Goal: Task Accomplishment & Management: Manage account settings

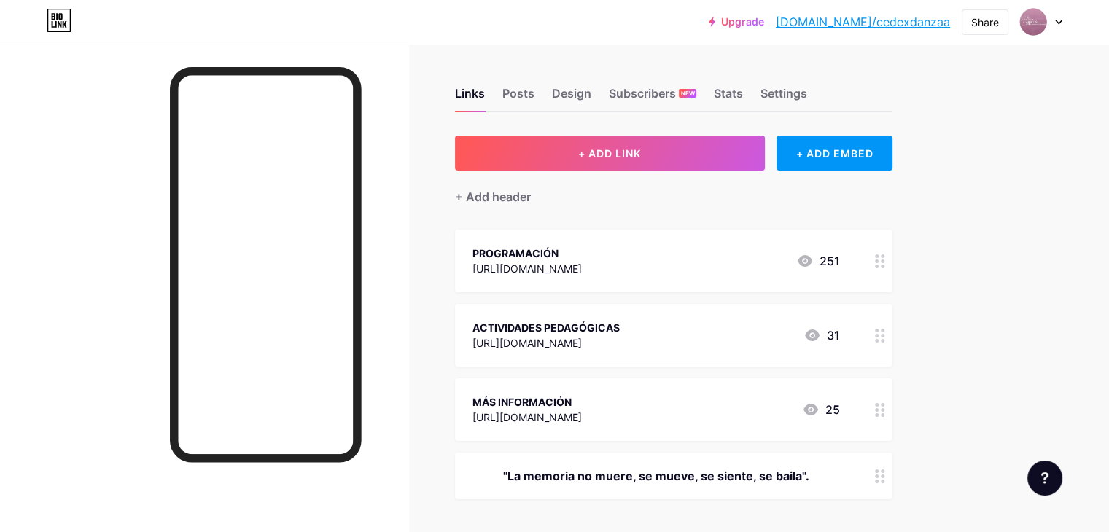
click at [1056, 24] on icon at bounding box center [1058, 22] width 7 height 5
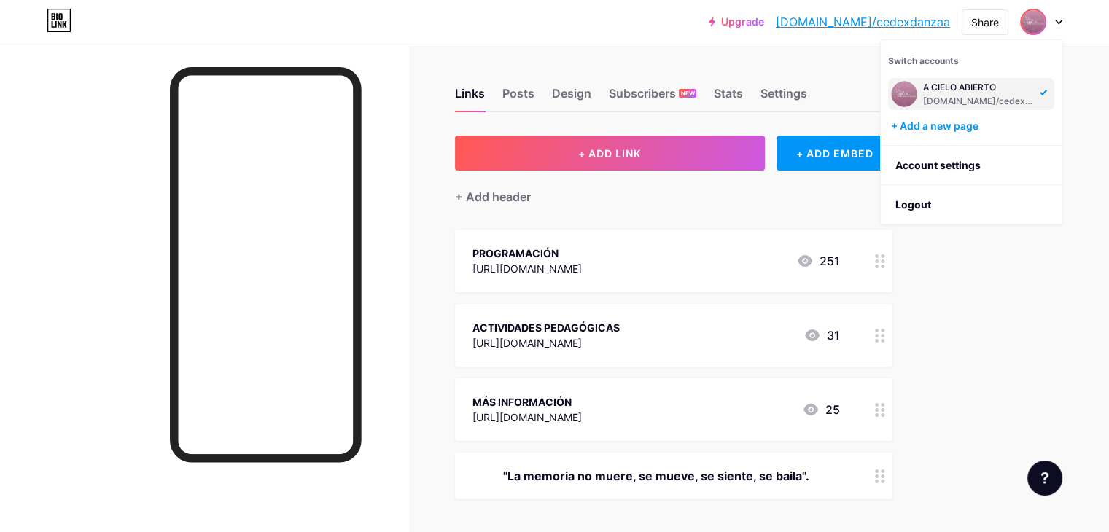
click at [669, 29] on div "Upgrade [DOMAIN_NAME]/cedexd... [DOMAIN_NAME]/cedexdanzaa Share Switch accounts…" at bounding box center [554, 22] width 1109 height 26
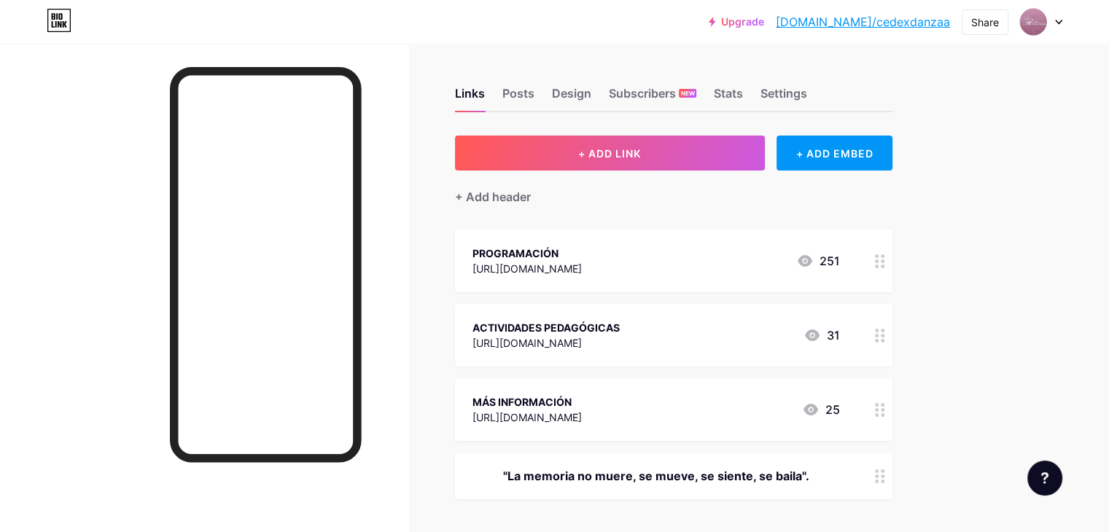
click at [1055, 24] on div at bounding box center [1041, 22] width 42 height 26
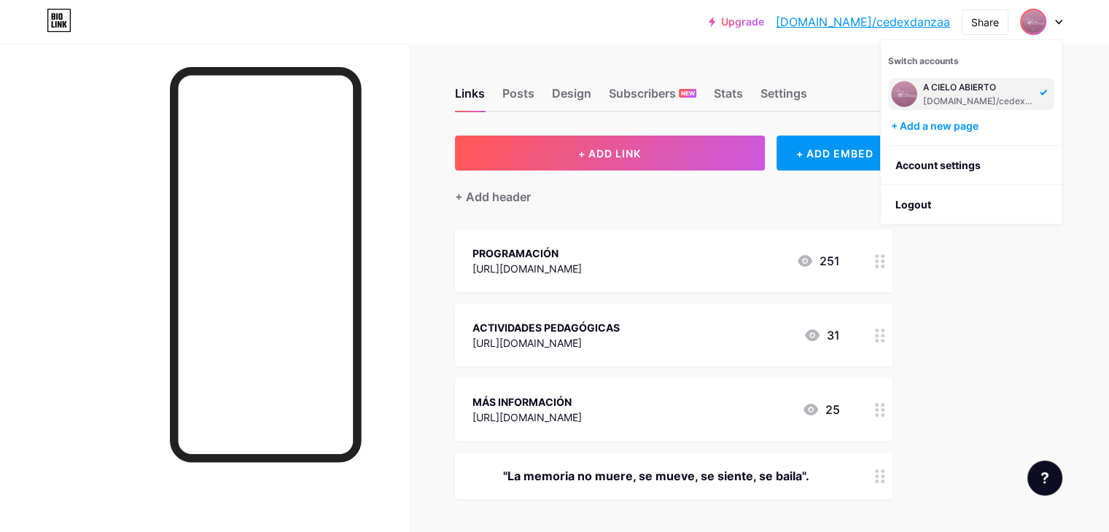
click at [694, 24] on div "Upgrade [DOMAIN_NAME]/cedexd... [DOMAIN_NAME]/cedexdanzaa Share Switch accounts…" at bounding box center [554, 22] width 1109 height 26
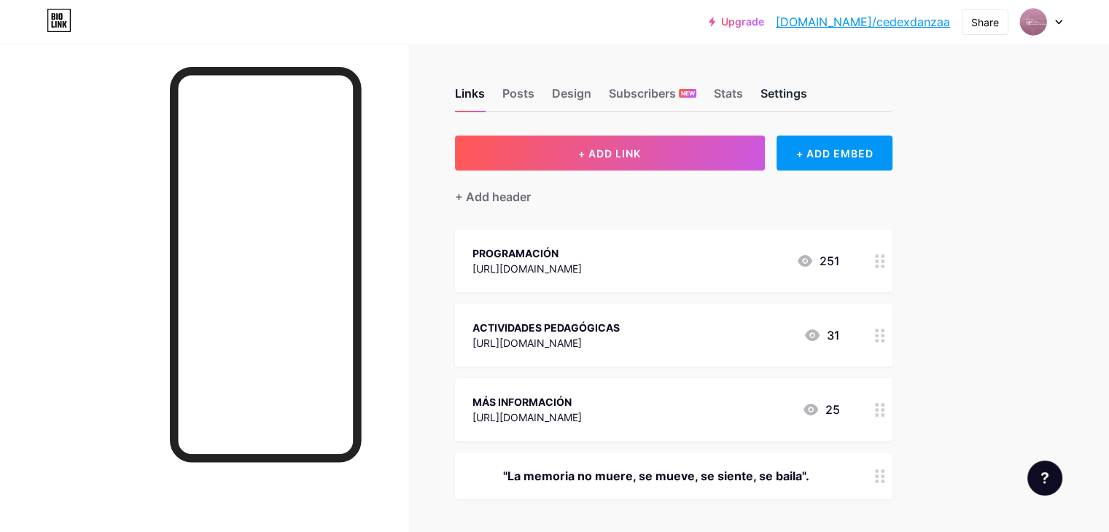
click at [807, 93] on div "Settings" at bounding box center [784, 98] width 47 height 26
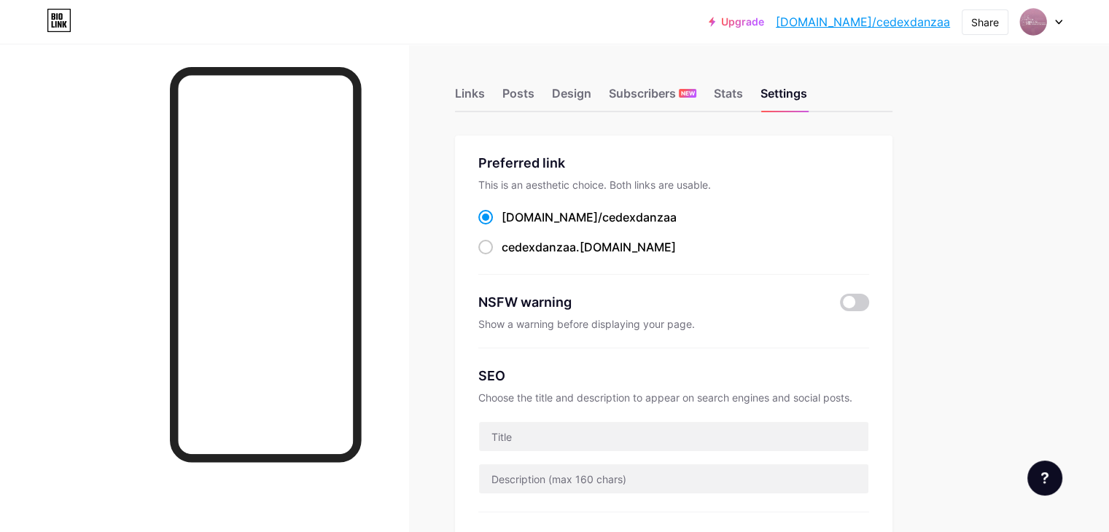
click at [898, 26] on link "[DOMAIN_NAME]/cedexdanzaa" at bounding box center [863, 22] width 174 height 18
click at [485, 90] on div "Links" at bounding box center [470, 98] width 30 height 26
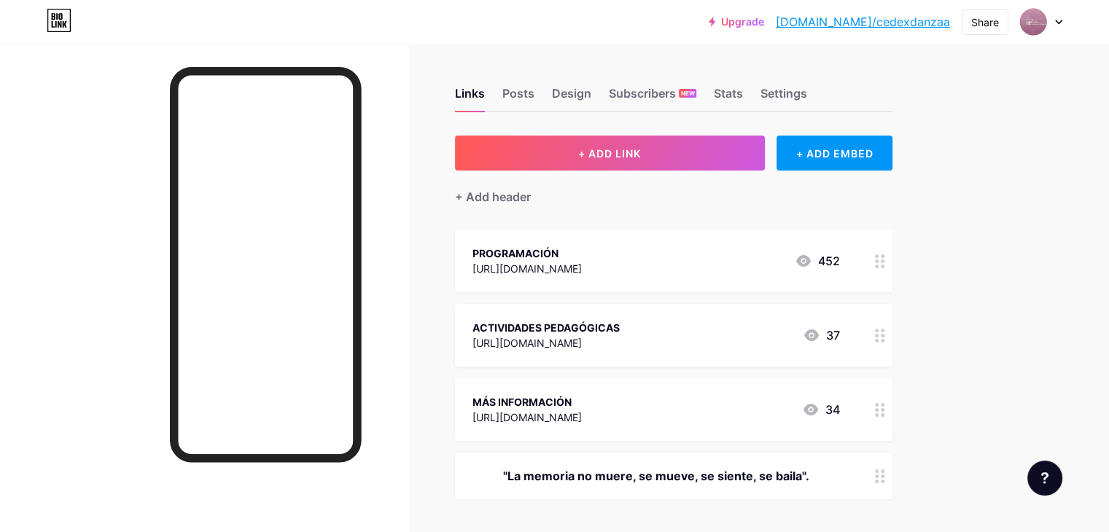
click at [1062, 23] on div "Upgrade [DOMAIN_NAME]/cedexd... [DOMAIN_NAME]/cedexdanzaa Share Switch accounts…" at bounding box center [554, 22] width 1109 height 26
click at [1059, 23] on icon at bounding box center [1059, 22] width 6 height 4
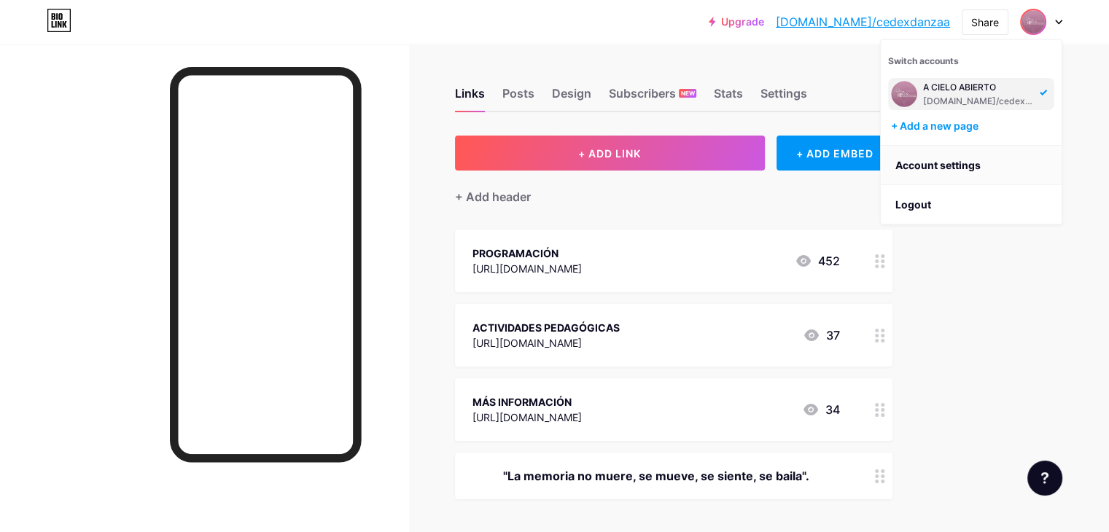
click at [960, 167] on link "Account settings" at bounding box center [971, 165] width 181 height 39
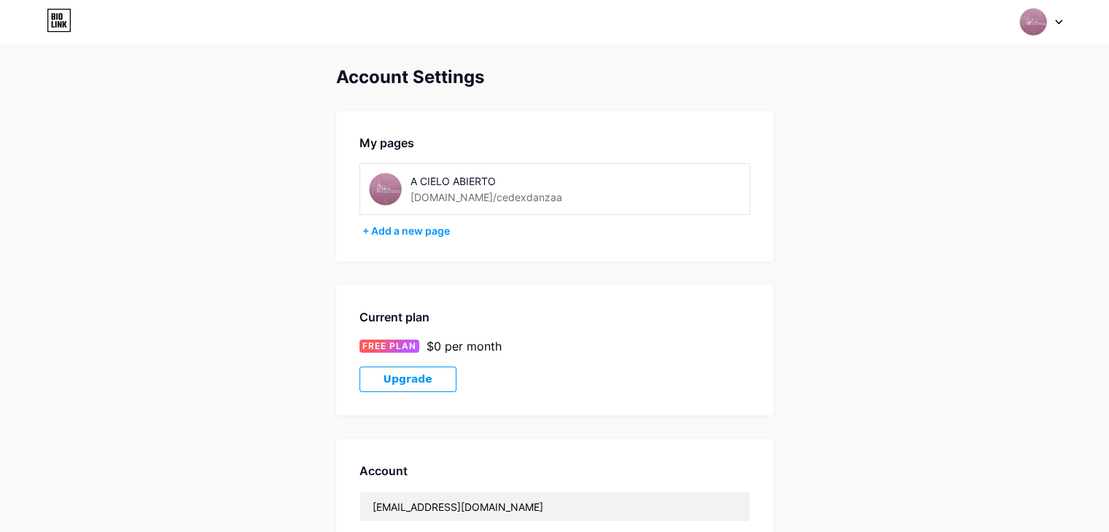
scroll to position [219, 0]
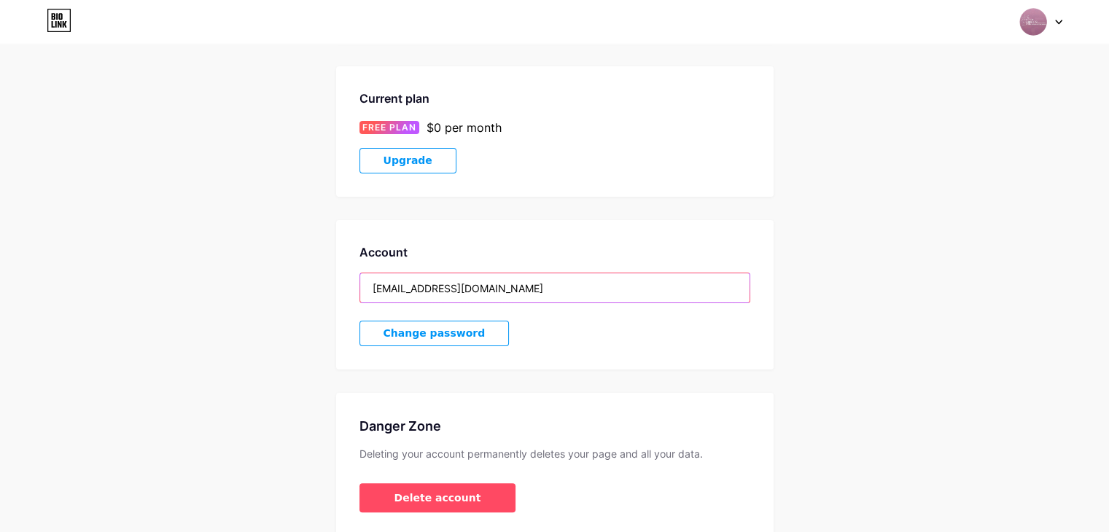
drag, startPoint x: 551, startPoint y: 295, endPoint x: 342, endPoint y: 295, distance: 208.6
click at [342, 295] on div "Account [EMAIL_ADDRESS][DOMAIN_NAME] Change password" at bounding box center [555, 295] width 438 height 150
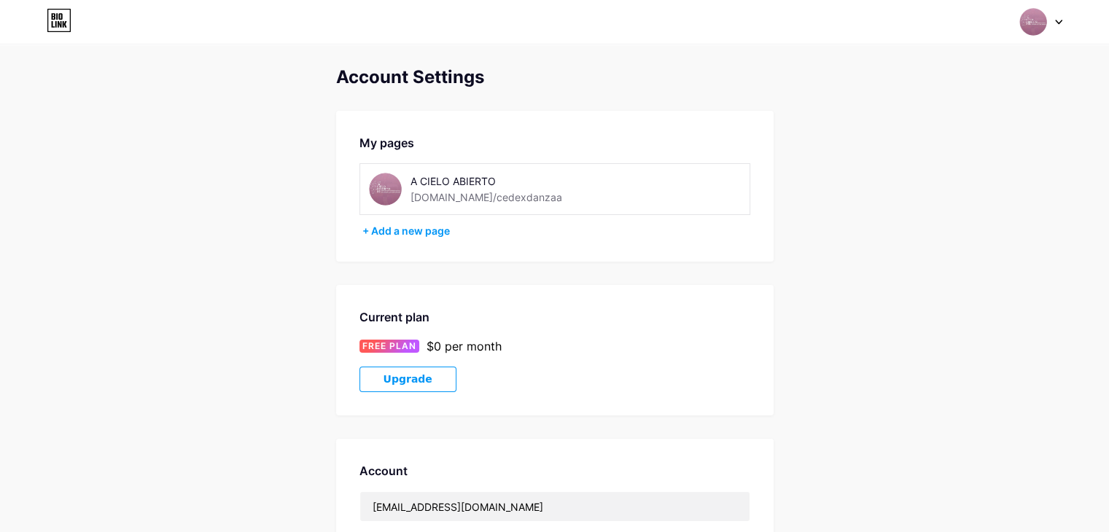
click at [1025, 24] on img at bounding box center [1034, 22] width 28 height 28
click at [944, 99] on div "[DOMAIN_NAME]/cedexdanzaa" at bounding box center [979, 102] width 112 height 12
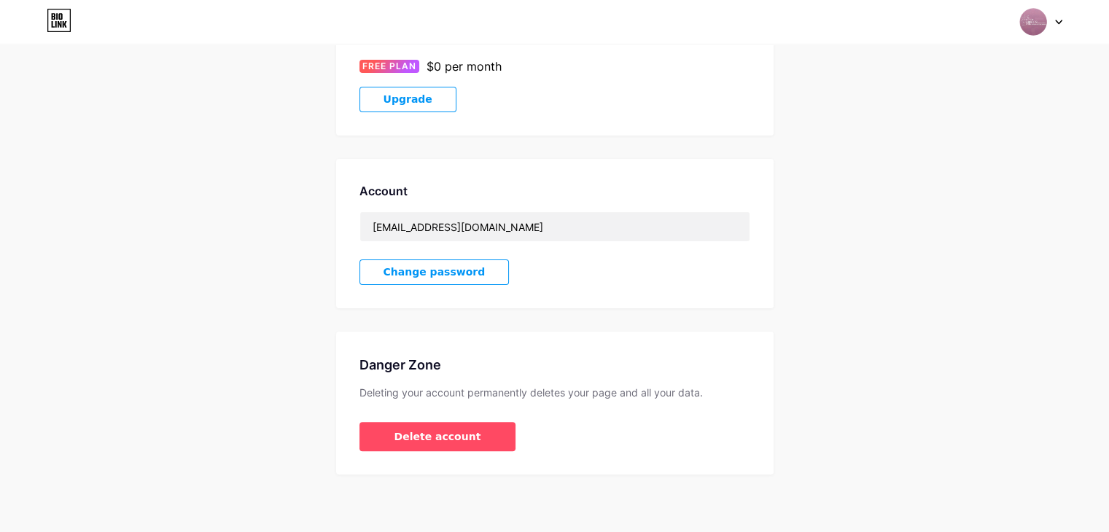
click at [1033, 12] on img at bounding box center [1034, 22] width 28 height 28
click at [1033, 26] on img at bounding box center [1034, 22] width 28 height 28
click at [942, 168] on link "Dashboard" at bounding box center [971, 165] width 181 height 39
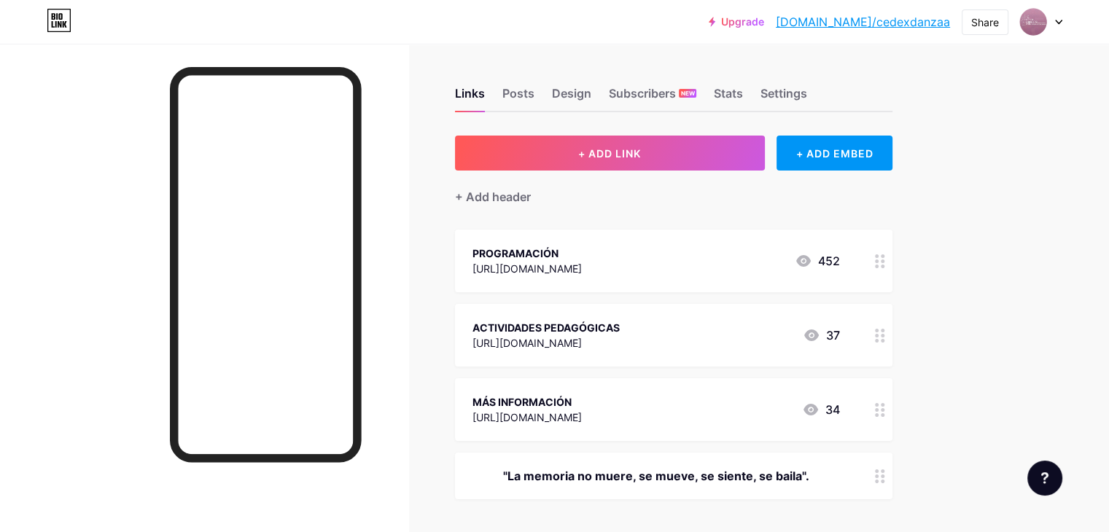
click at [620, 327] on div "ACTIVIDADES PEDAGÓGICAS" at bounding box center [546, 327] width 147 height 15
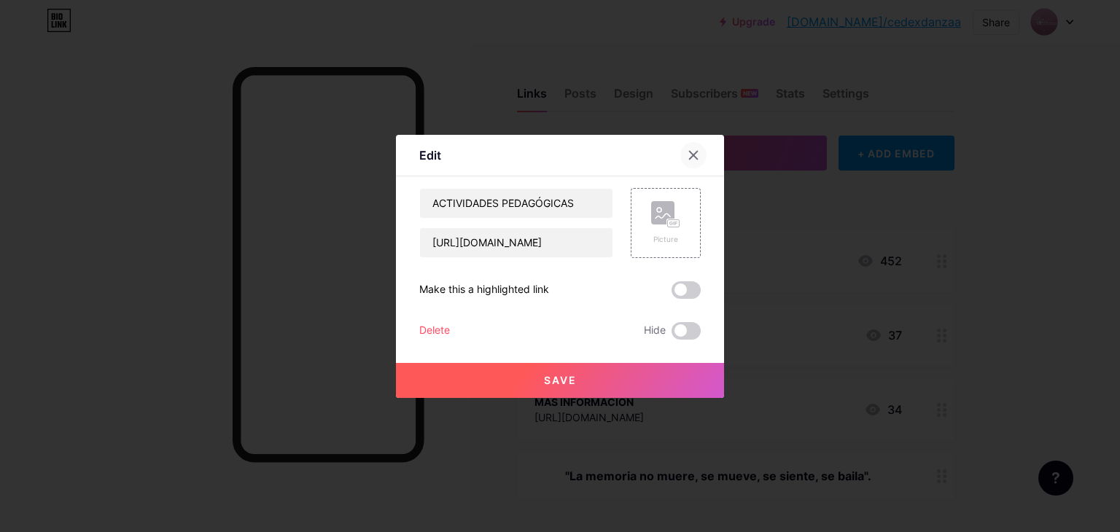
click at [690, 158] on icon at bounding box center [694, 155] width 8 height 8
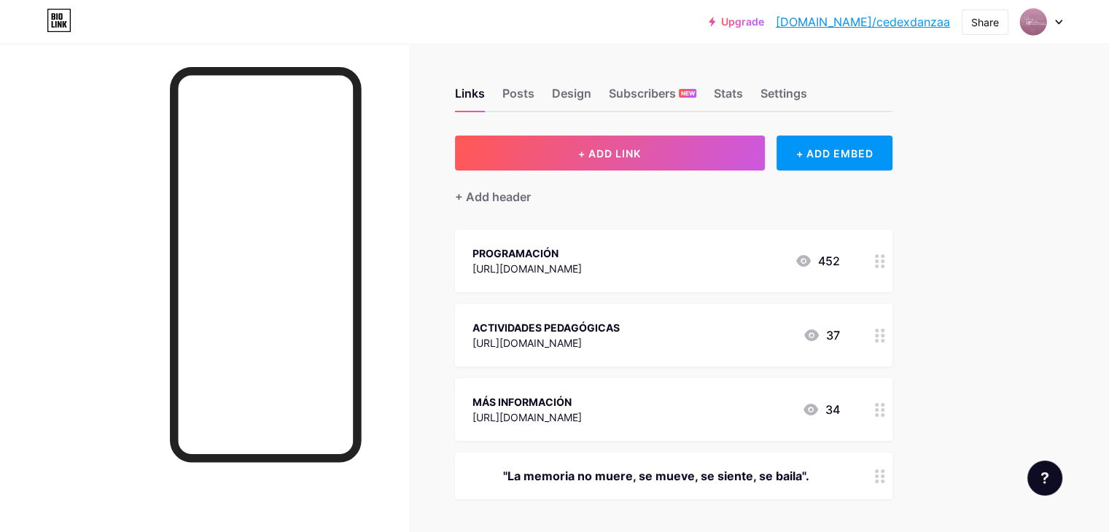
click at [582, 266] on div "[URL][DOMAIN_NAME]" at bounding box center [527, 268] width 109 height 15
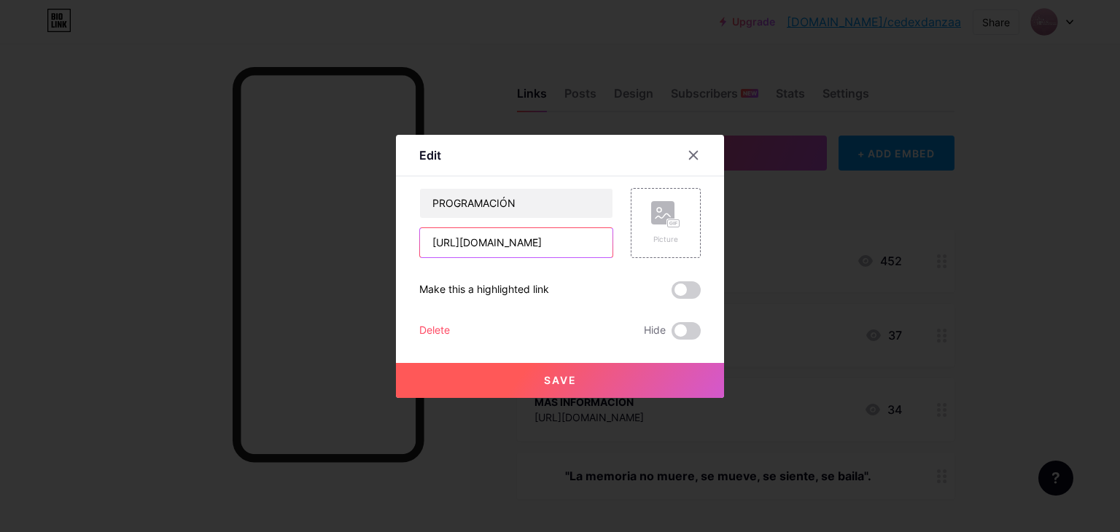
scroll to position [0, 59]
drag, startPoint x: 422, startPoint y: 245, endPoint x: 724, endPoint y: 249, distance: 301.9
click at [724, 249] on div "Edit Content YouTube Play YouTube video without leaving your page. ADD Vimeo Pl…" at bounding box center [560, 266] width 1120 height 532
paste input "https://heyzine.com/flip-book/c682c95876.html"
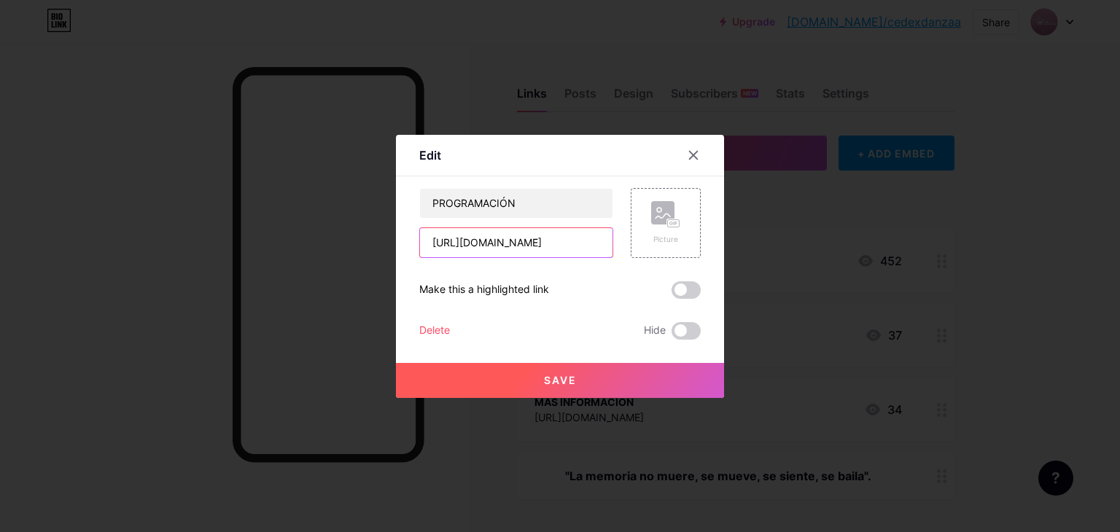
scroll to position [0, 63]
type input "https://heyzine.com/flip-book/c682c95876.html"
click at [577, 380] on button "Save" at bounding box center [560, 380] width 328 height 35
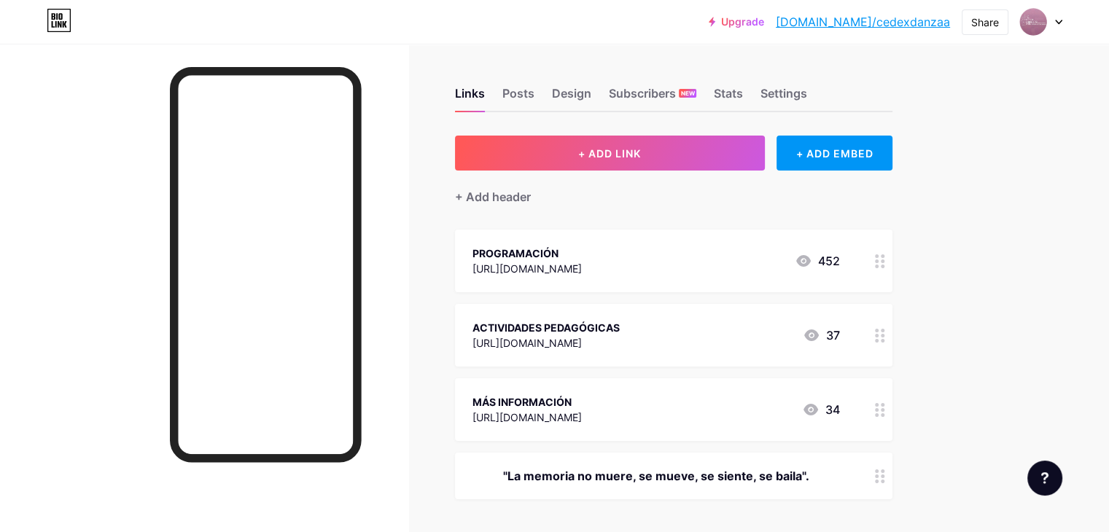
click at [582, 252] on div "PROGRAMACIÓN" at bounding box center [527, 253] width 109 height 15
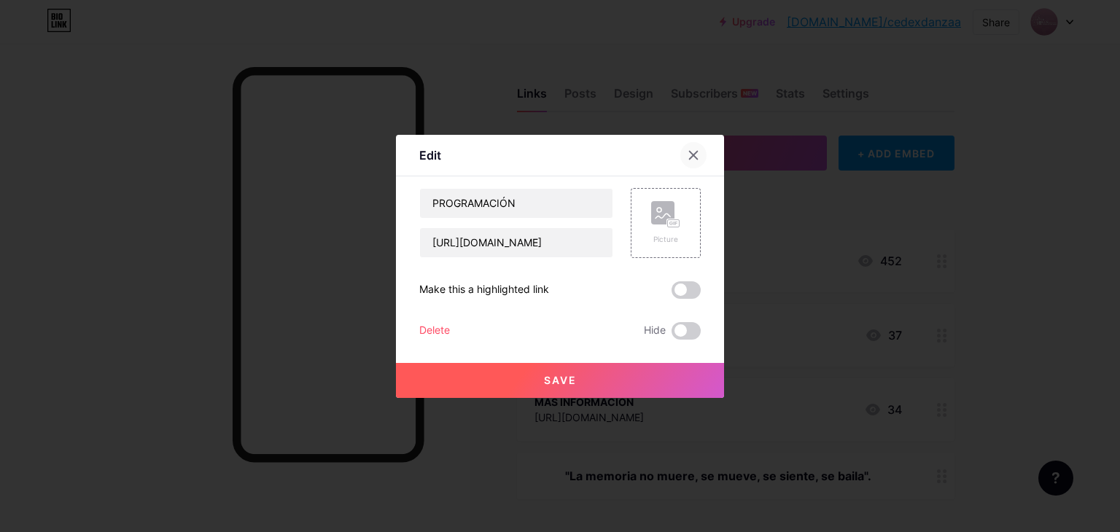
click at [688, 154] on icon at bounding box center [694, 156] width 12 height 12
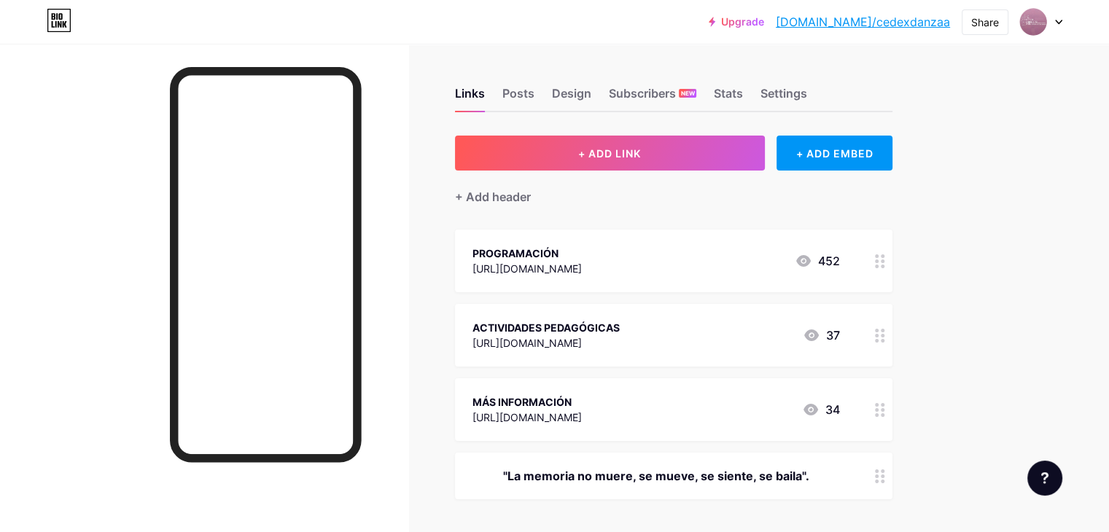
click at [582, 256] on div "PROGRAMACIÓN" at bounding box center [527, 253] width 109 height 15
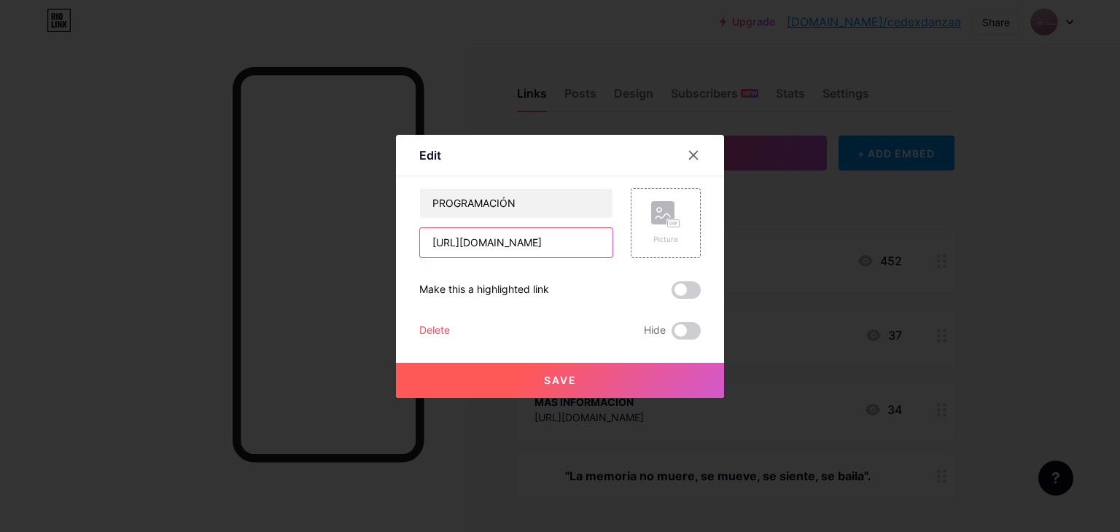
scroll to position [0, 63]
drag, startPoint x: 420, startPoint y: 243, endPoint x: 648, endPoint y: 249, distance: 227.6
click at [648, 249] on div "PROGRAMACIÓN https://heyzine.com/flip-book/c682c95876.html Picture" at bounding box center [560, 223] width 282 height 70
paste input "https://heyzine.com/flip-book/1b85b3266e.html"
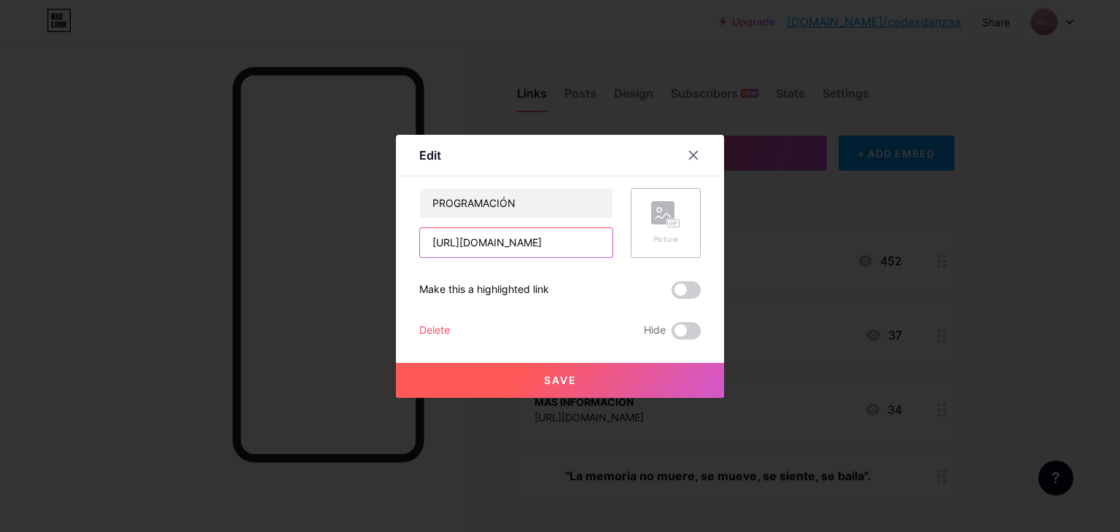
scroll to position [0, 63]
type input "https://heyzine.com/flip-book/1b85b3266e.html"
click at [564, 374] on span "Save" at bounding box center [560, 380] width 33 height 12
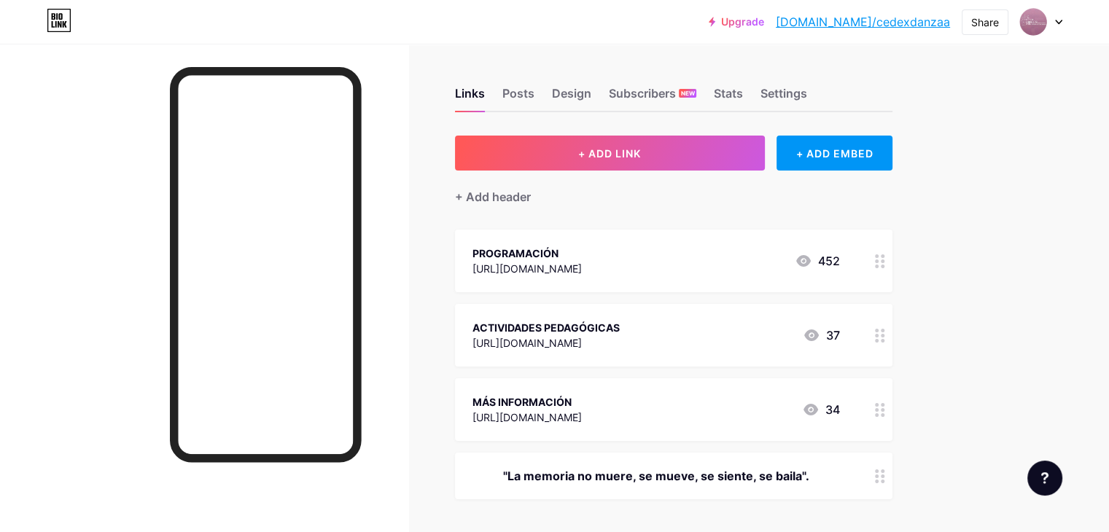
click at [536, 264] on div "https://heyzine.com/flip-book/1b85b3266e.html" at bounding box center [527, 268] width 109 height 15
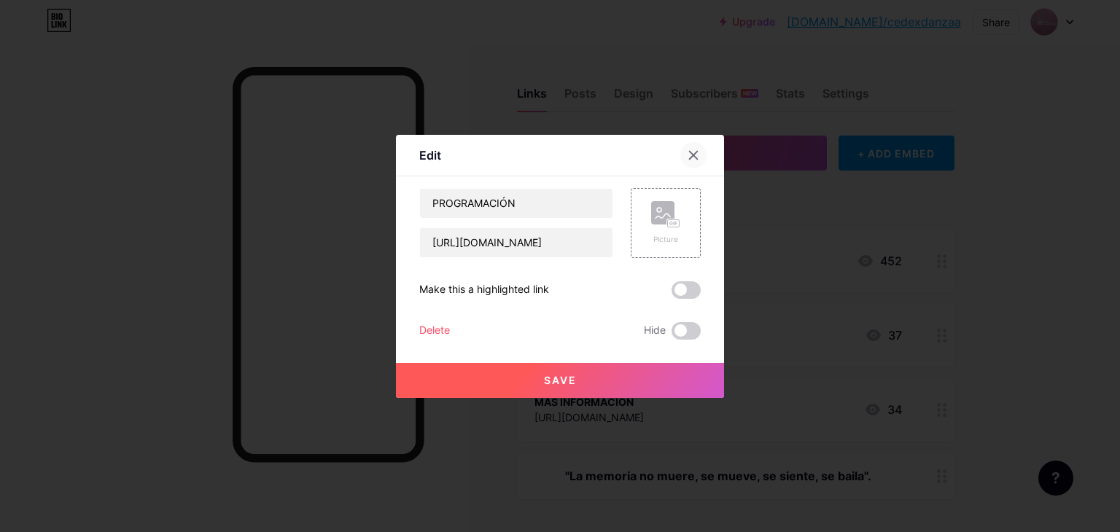
click at [691, 152] on icon at bounding box center [694, 155] width 8 height 8
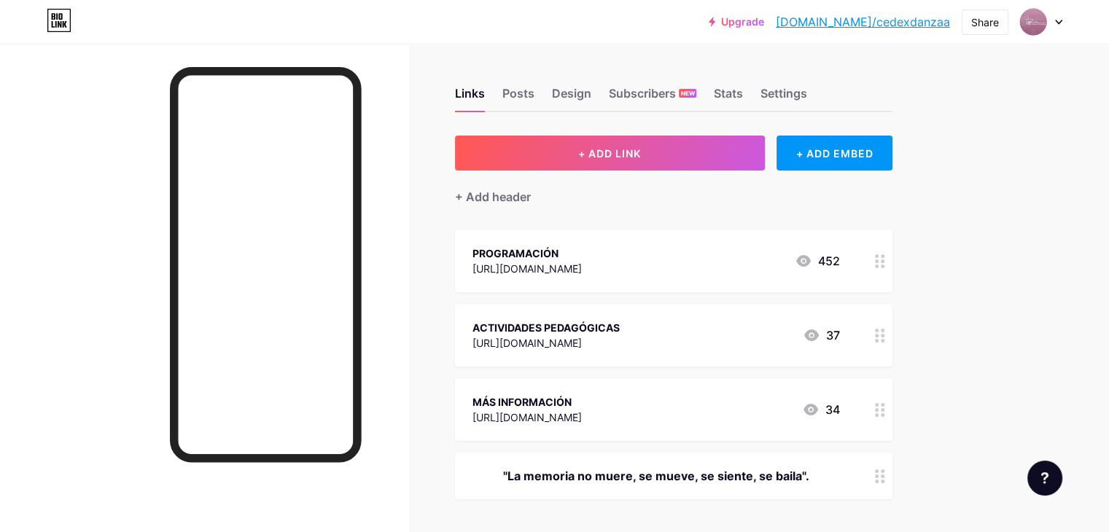
click at [582, 265] on div "https://heyzine.com/flip-book/1b85b3266e.html" at bounding box center [527, 268] width 109 height 15
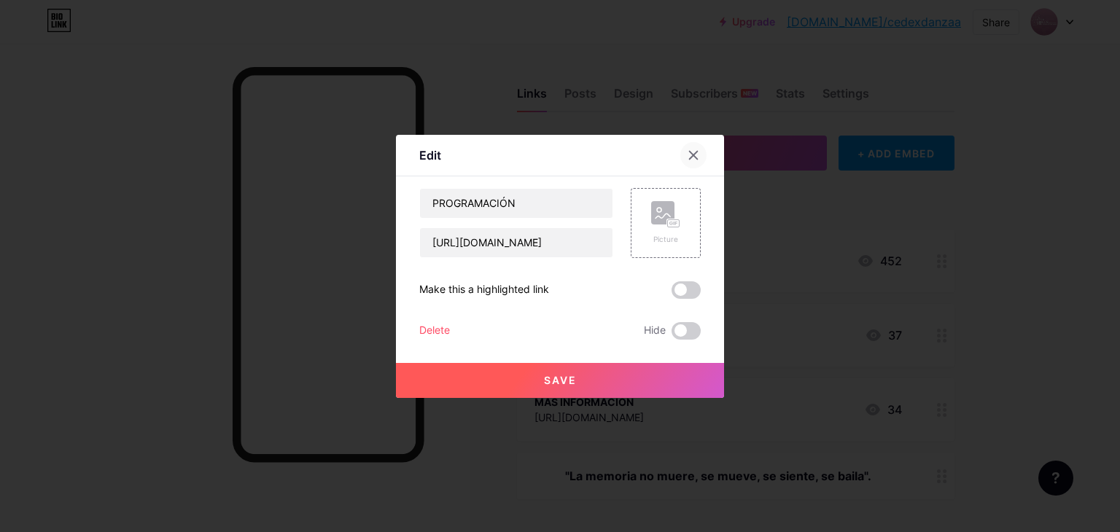
click at [691, 144] on div at bounding box center [693, 155] width 26 height 26
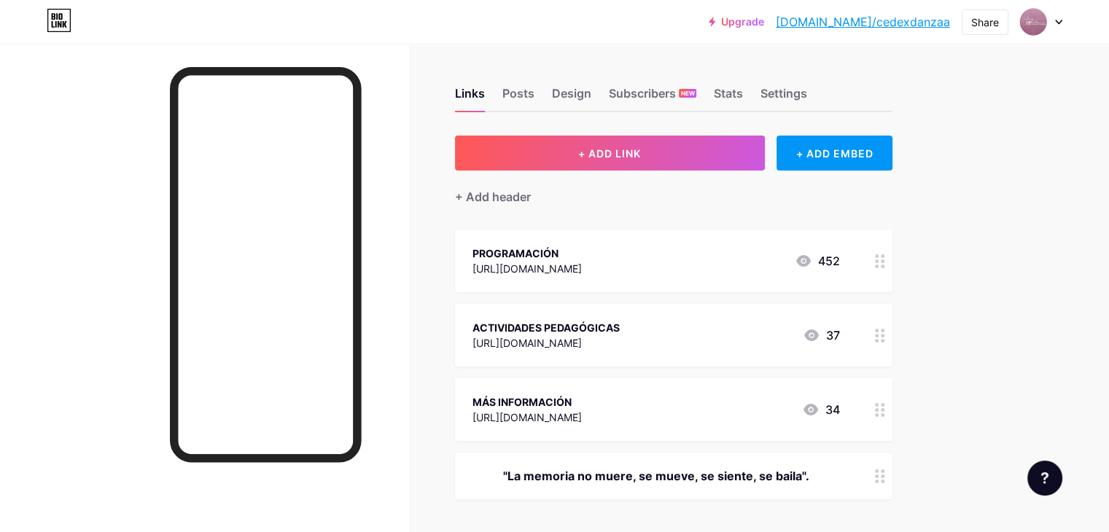
click at [582, 270] on div "https://heyzine.com/flip-book/1b85b3266e.html" at bounding box center [527, 268] width 109 height 15
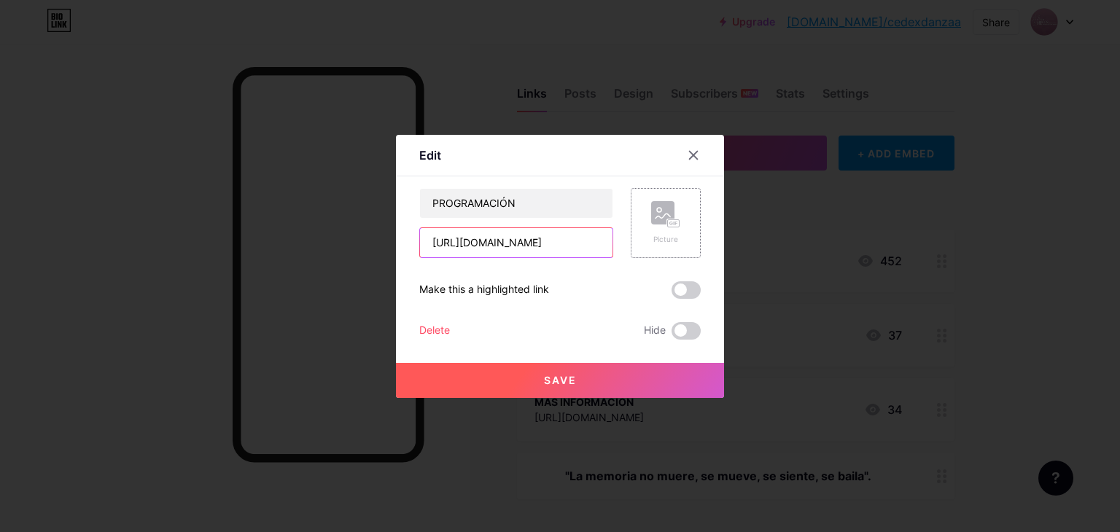
scroll to position [0, 63]
drag, startPoint x: 423, startPoint y: 243, endPoint x: 668, endPoint y: 245, distance: 245.1
click at [668, 245] on div "PROGRAMACIÓN https://heyzine.com/flip-book/1b85b3266e.html Picture" at bounding box center [560, 223] width 282 height 70
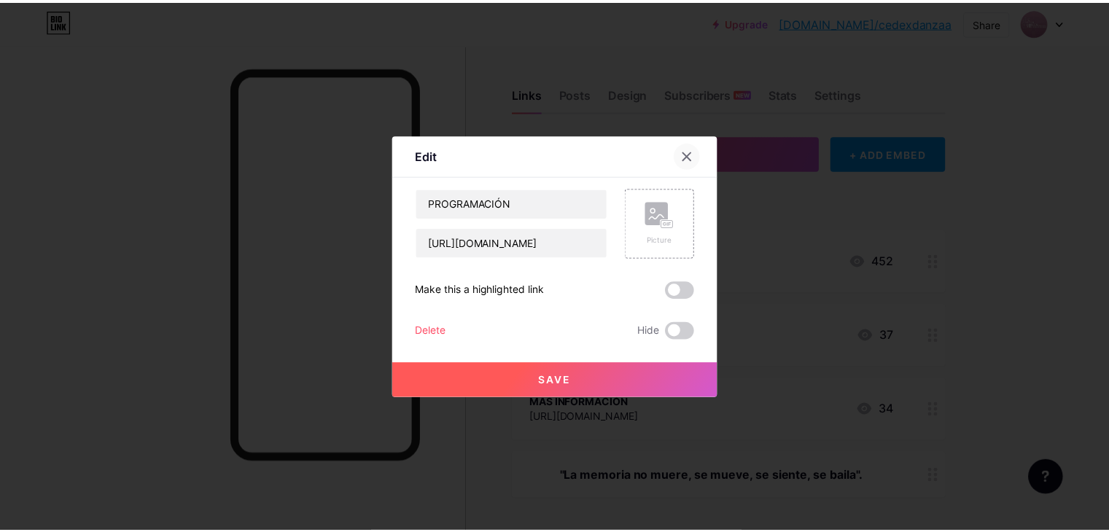
scroll to position [0, 0]
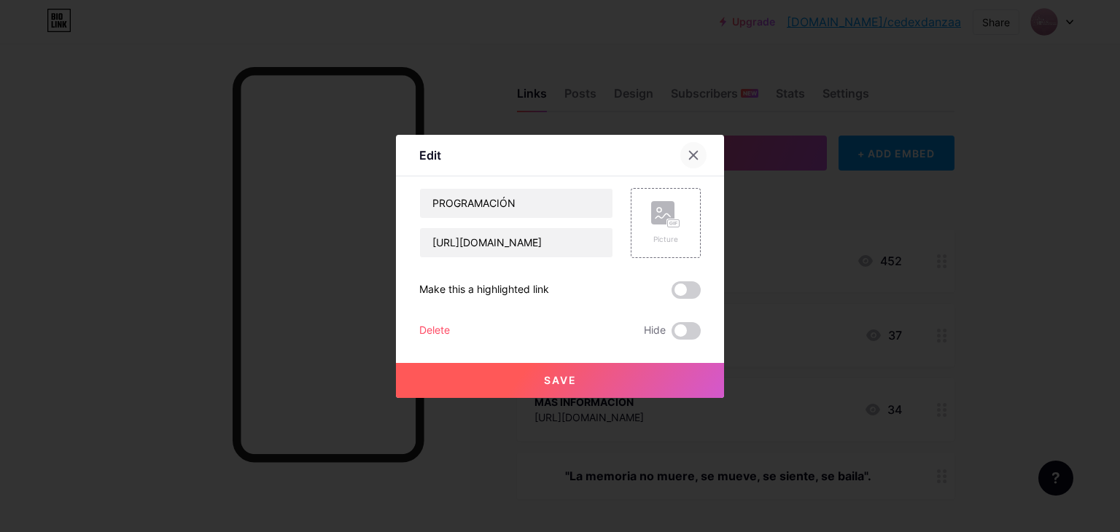
click at [690, 158] on icon at bounding box center [694, 155] width 8 height 8
